Goal: Information Seeking & Learning: Learn about a topic

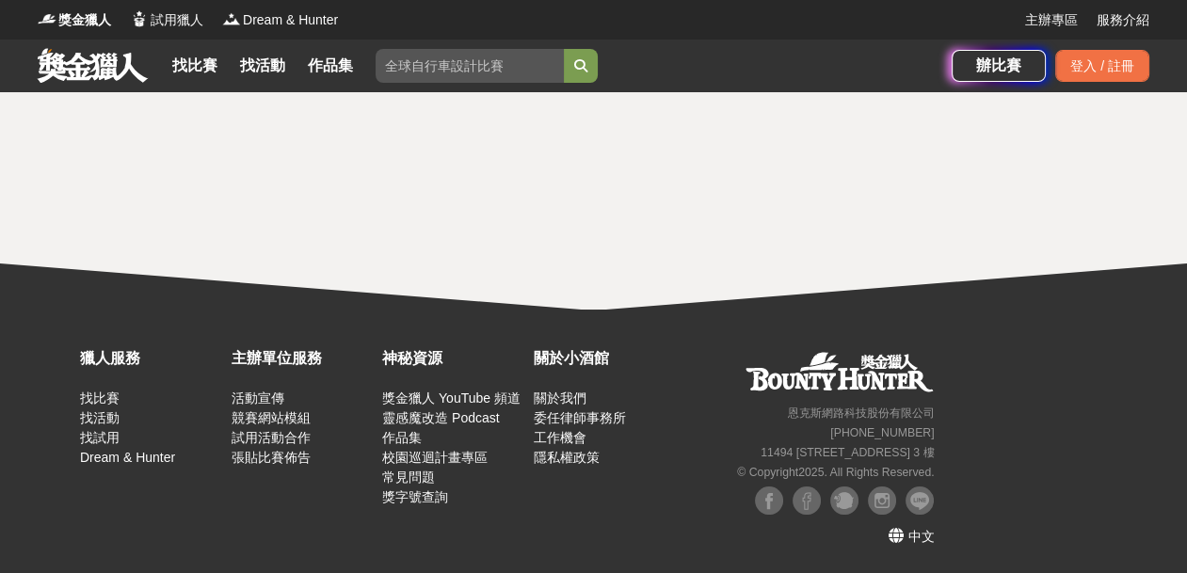
click at [72, 71] on link at bounding box center [93, 65] width 114 height 36
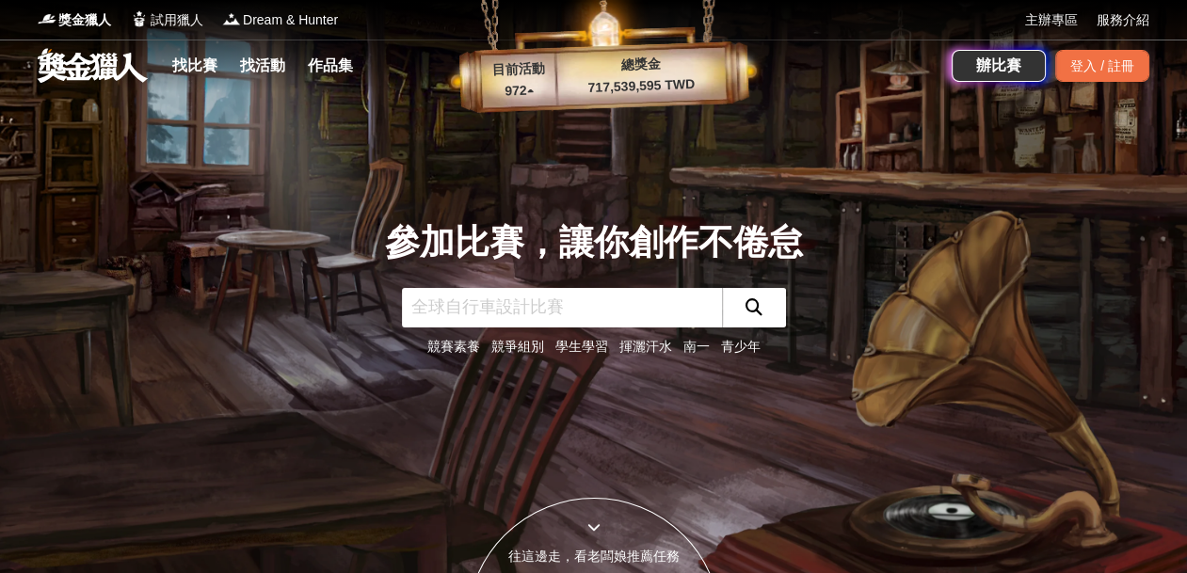
click at [493, 311] on input "text" at bounding box center [562, 308] width 320 height 40
click at [1082, 61] on div "登入 / 註冊" at bounding box center [1102, 66] width 94 height 32
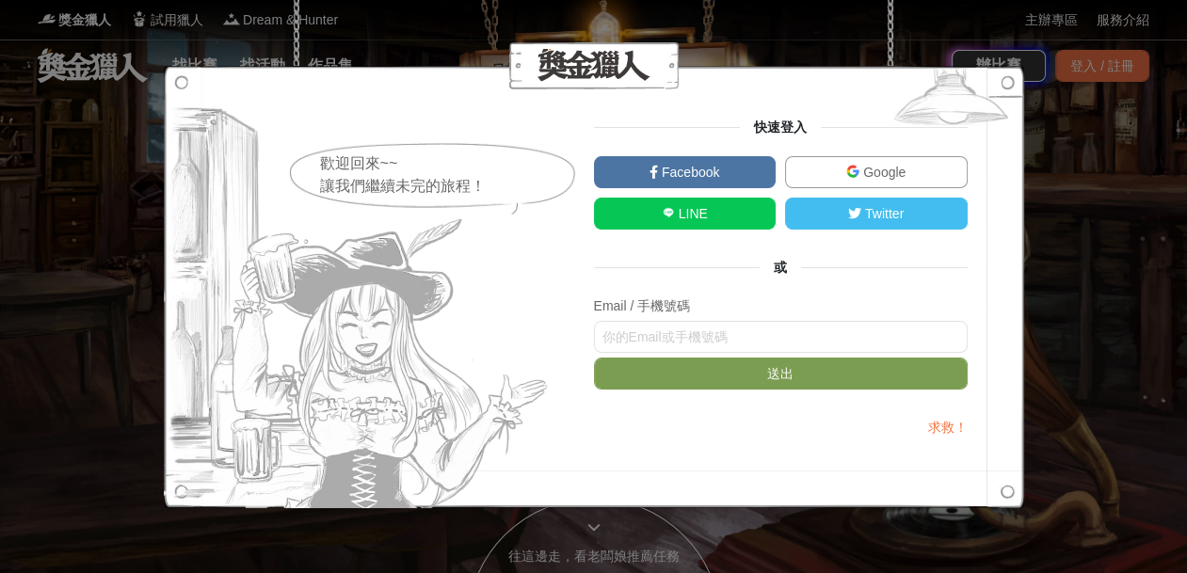
click at [718, 163] on link "Facebook" at bounding box center [685, 172] width 183 height 32
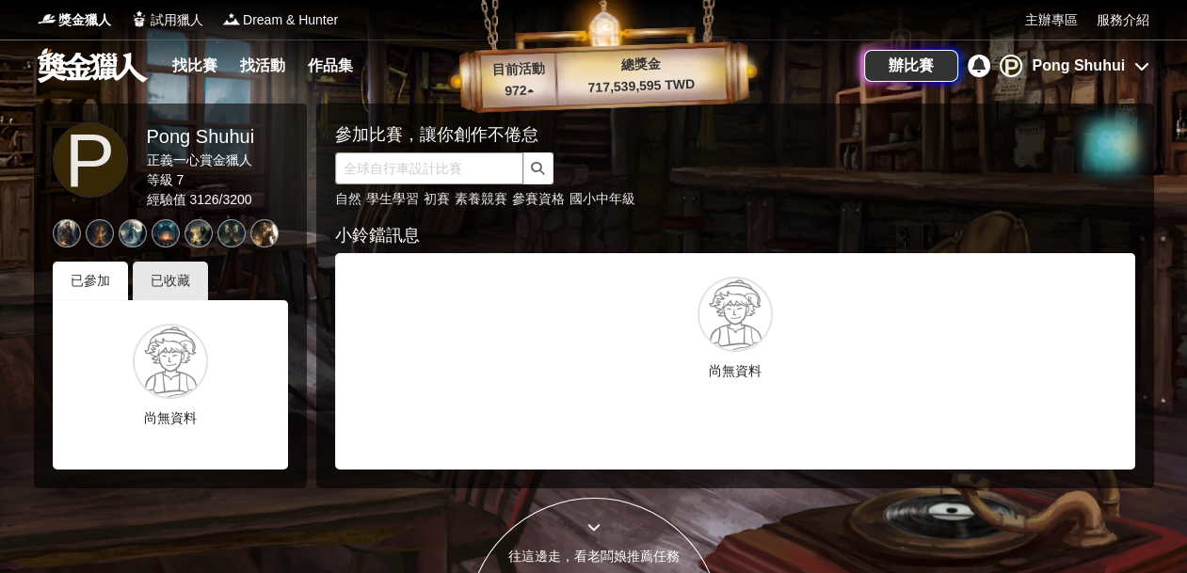
click at [373, 170] on input "text" at bounding box center [429, 168] width 188 height 32
click at [186, 68] on link "找比賽" at bounding box center [195, 66] width 60 height 26
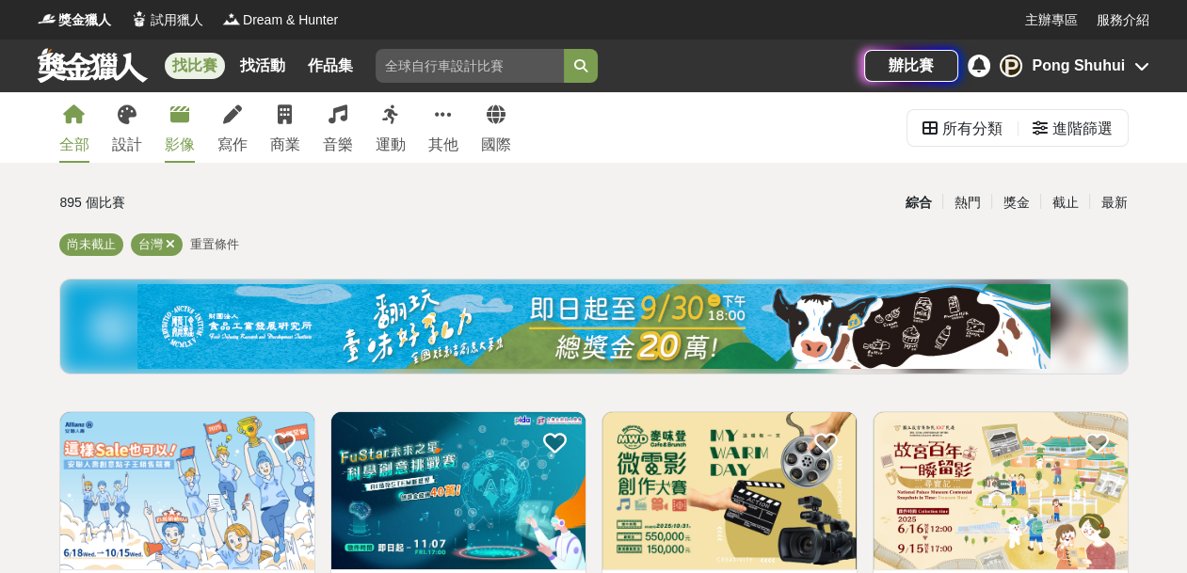
click at [180, 112] on icon at bounding box center [179, 114] width 19 height 19
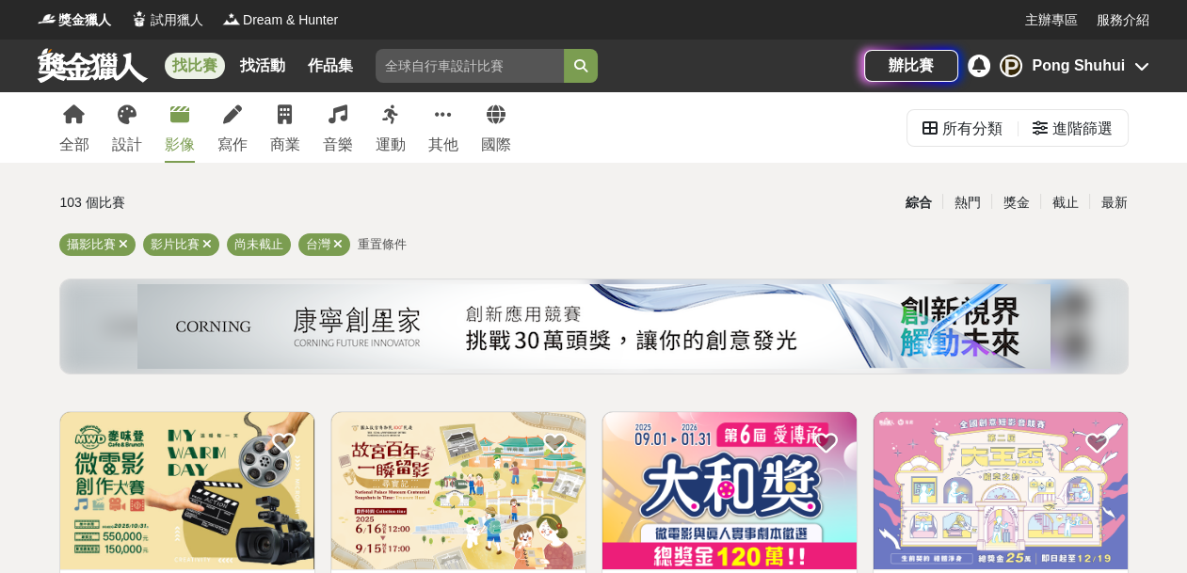
click at [170, 147] on div "影像" at bounding box center [180, 145] width 30 height 23
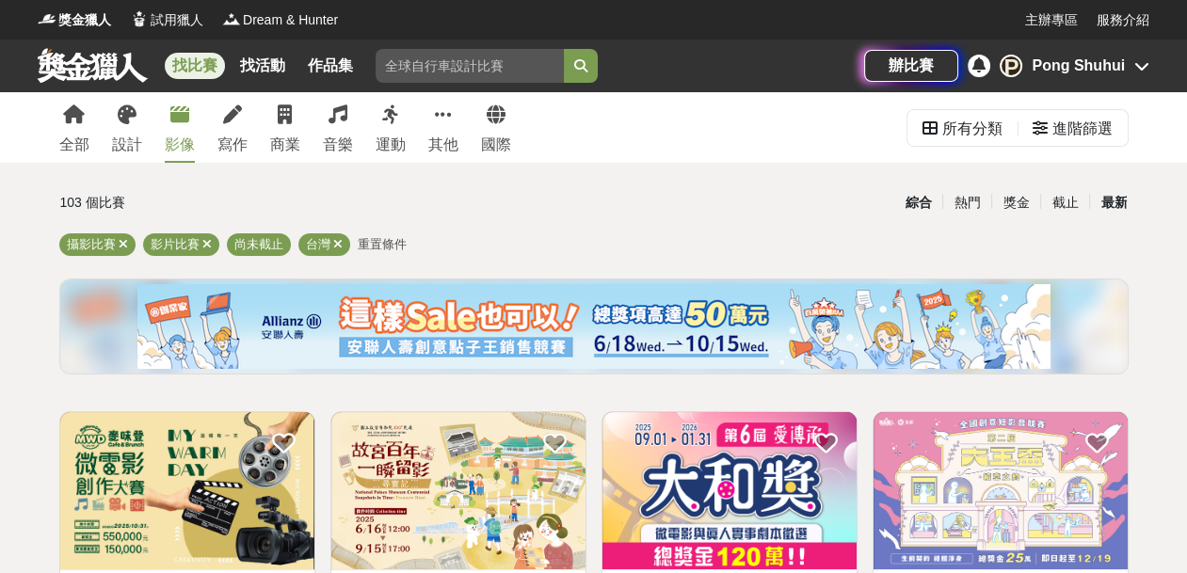
click at [1120, 199] on div "最新" at bounding box center [1113, 202] width 49 height 33
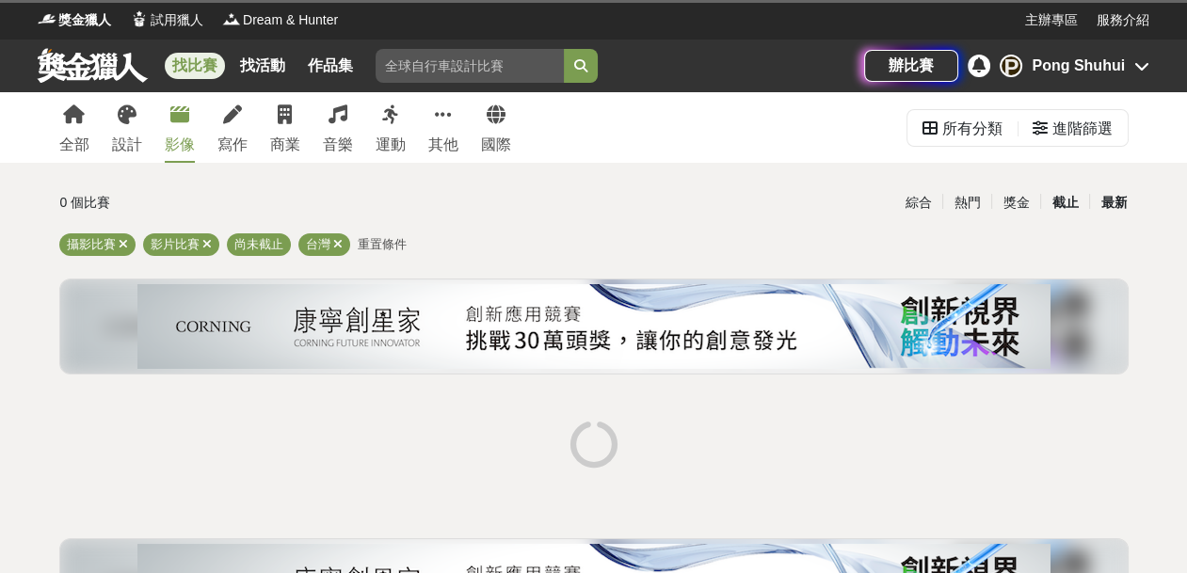
click at [1066, 204] on div "截止" at bounding box center [1064, 202] width 49 height 33
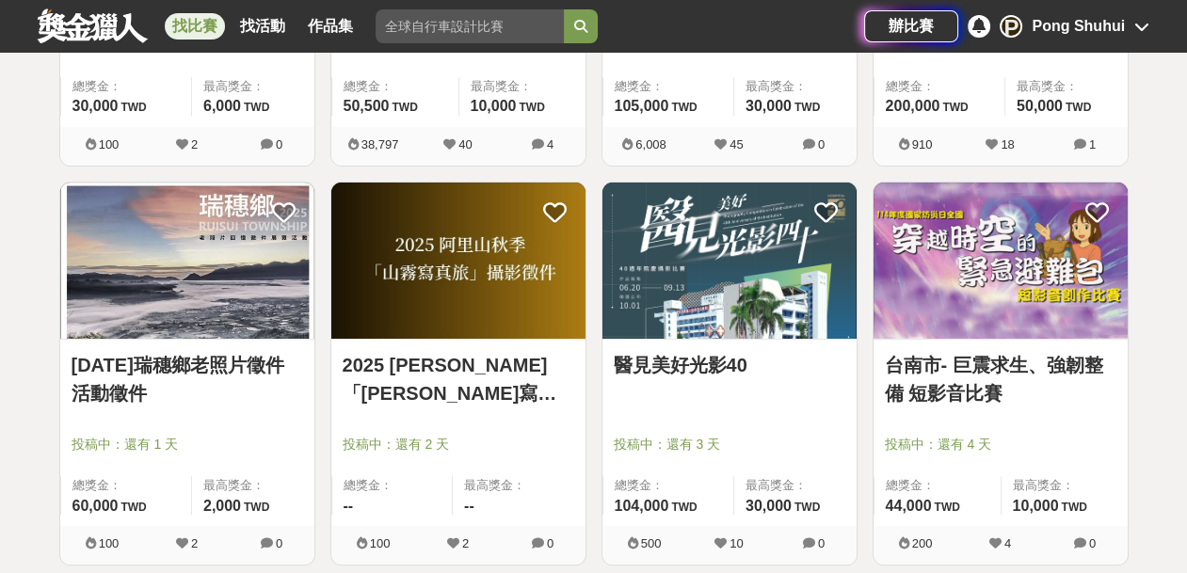
scroll to position [658, 0]
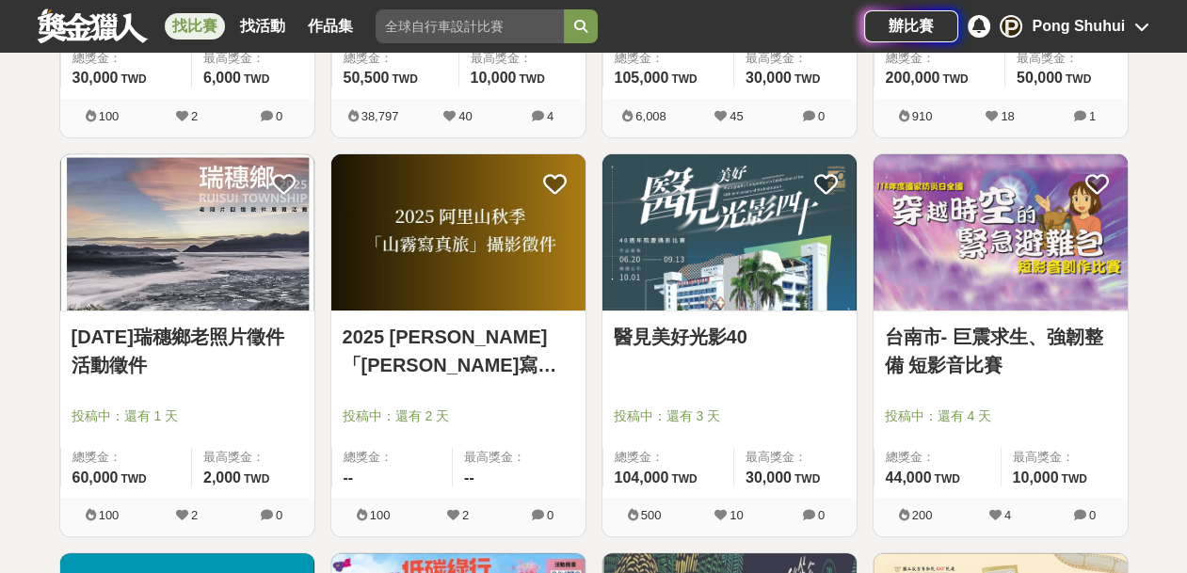
click at [196, 339] on link "114 年瑞穗鄉老照片徵件活動徵件" at bounding box center [188, 351] width 232 height 56
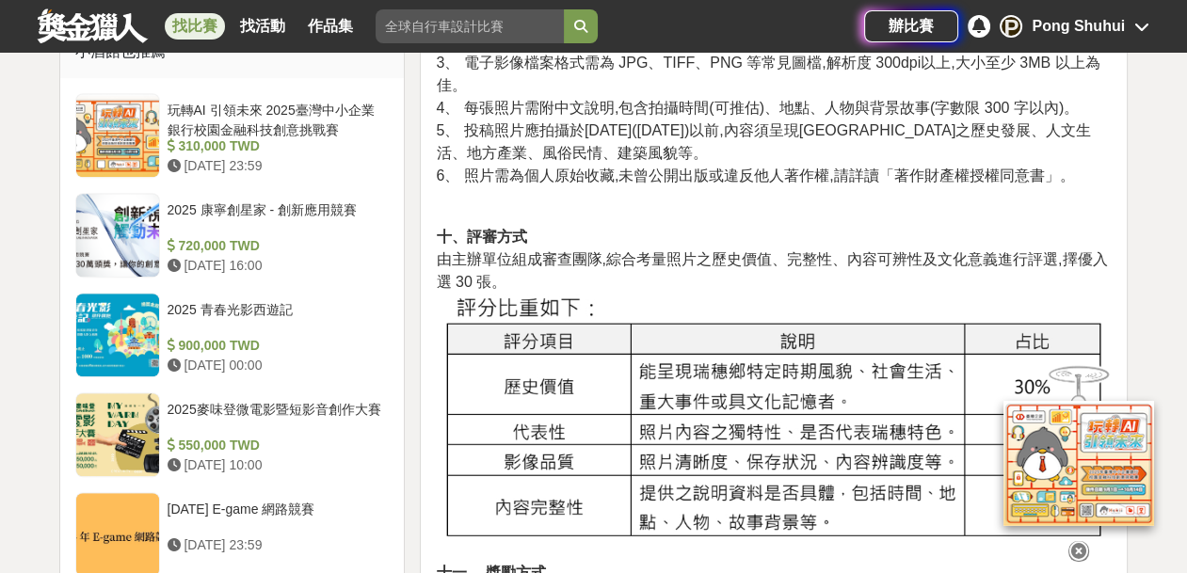
scroll to position [1317, 0]
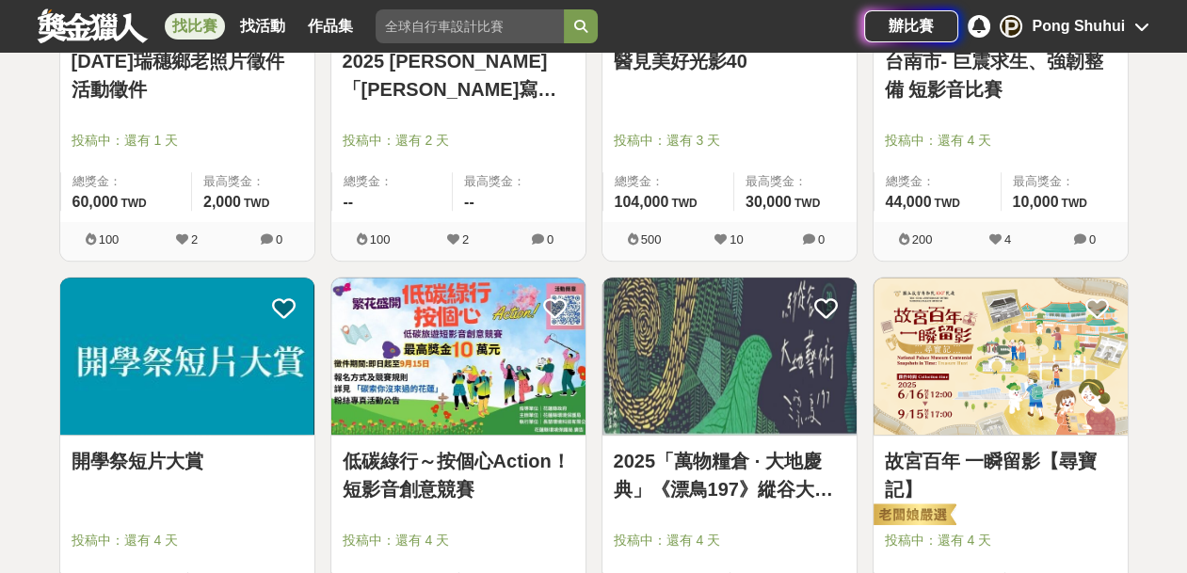
scroll to position [846, 0]
